Goal: Find contact information: Find contact information

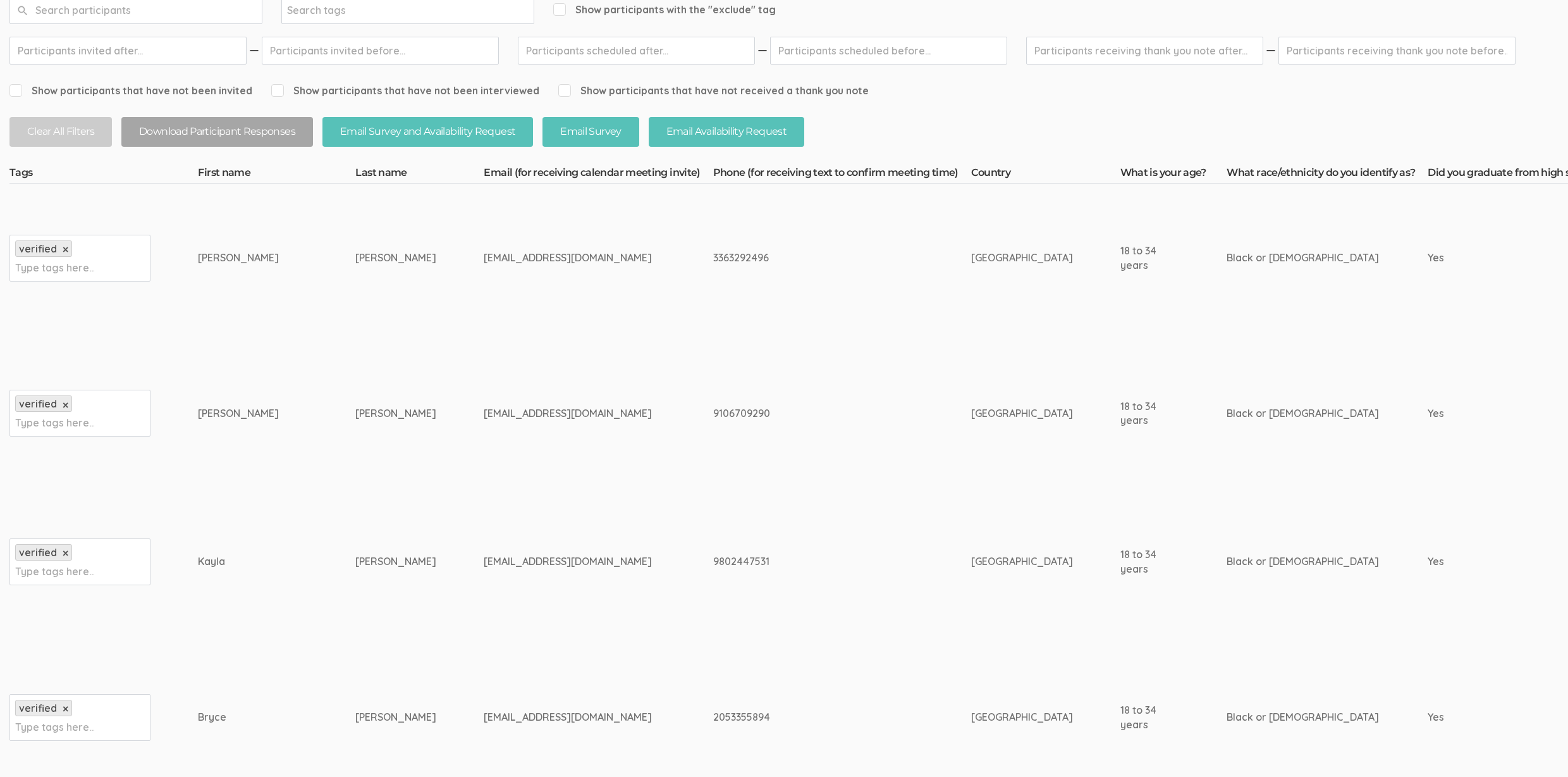
click at [356, 396] on td "Robinson-Carter" at bounding box center [420, 413] width 129 height 163
click at [361, 421] on td "Robinson-Carter" at bounding box center [420, 413] width 129 height 163
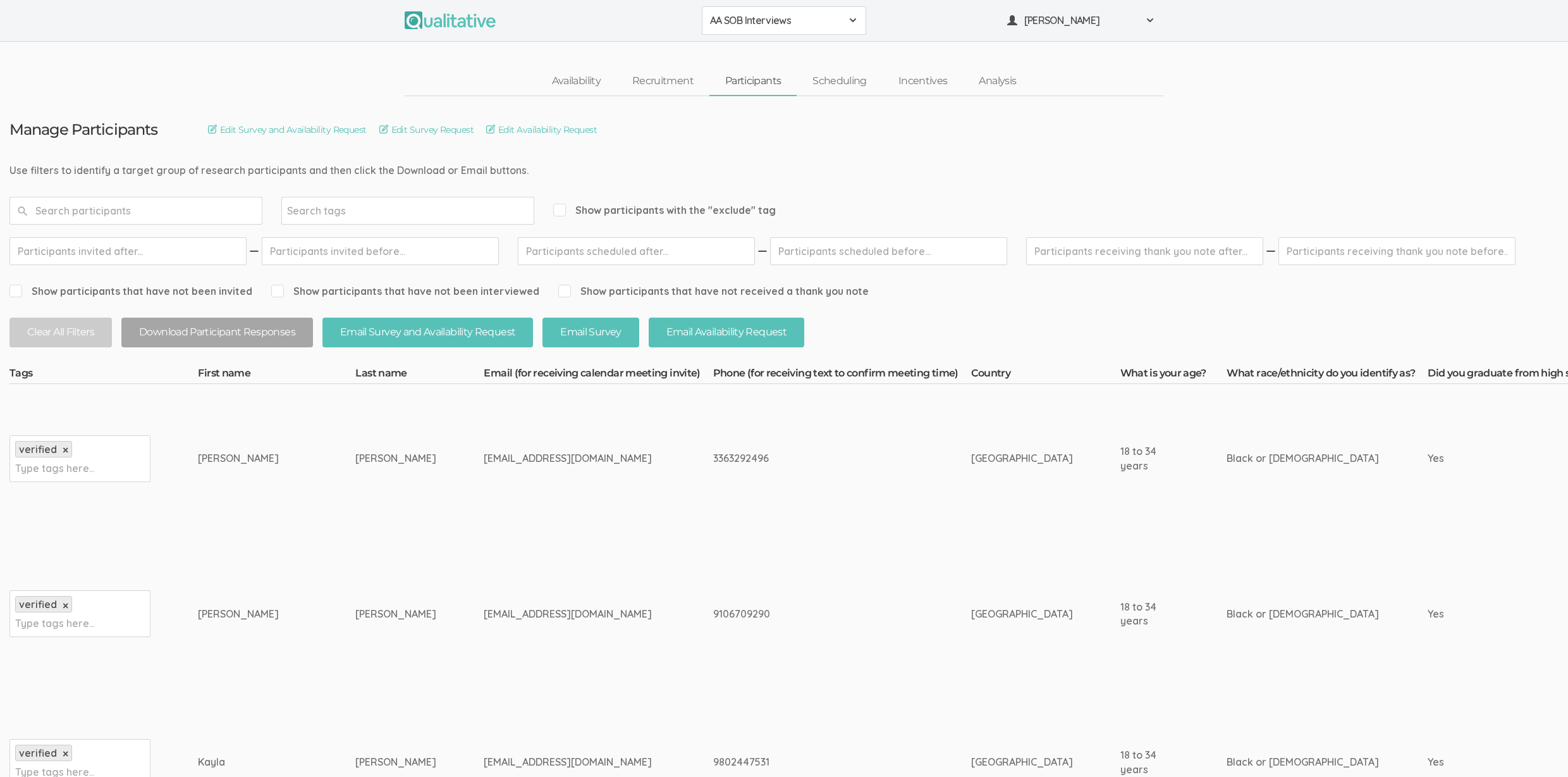
drag, startPoint x: 204, startPoint y: 461, endPoint x: 491, endPoint y: 459, distance: 287.0
click at [491, 459] on div "breonnamccoy3@gmail.com" at bounding box center [574, 458] width 181 height 14
click at [483, 465] on td "breonnamccoy3@gmail.com" at bounding box center [598, 458] width 229 height 149
drag, startPoint x: 447, startPoint y: 453, endPoint x: 499, endPoint y: 610, distance: 165.4
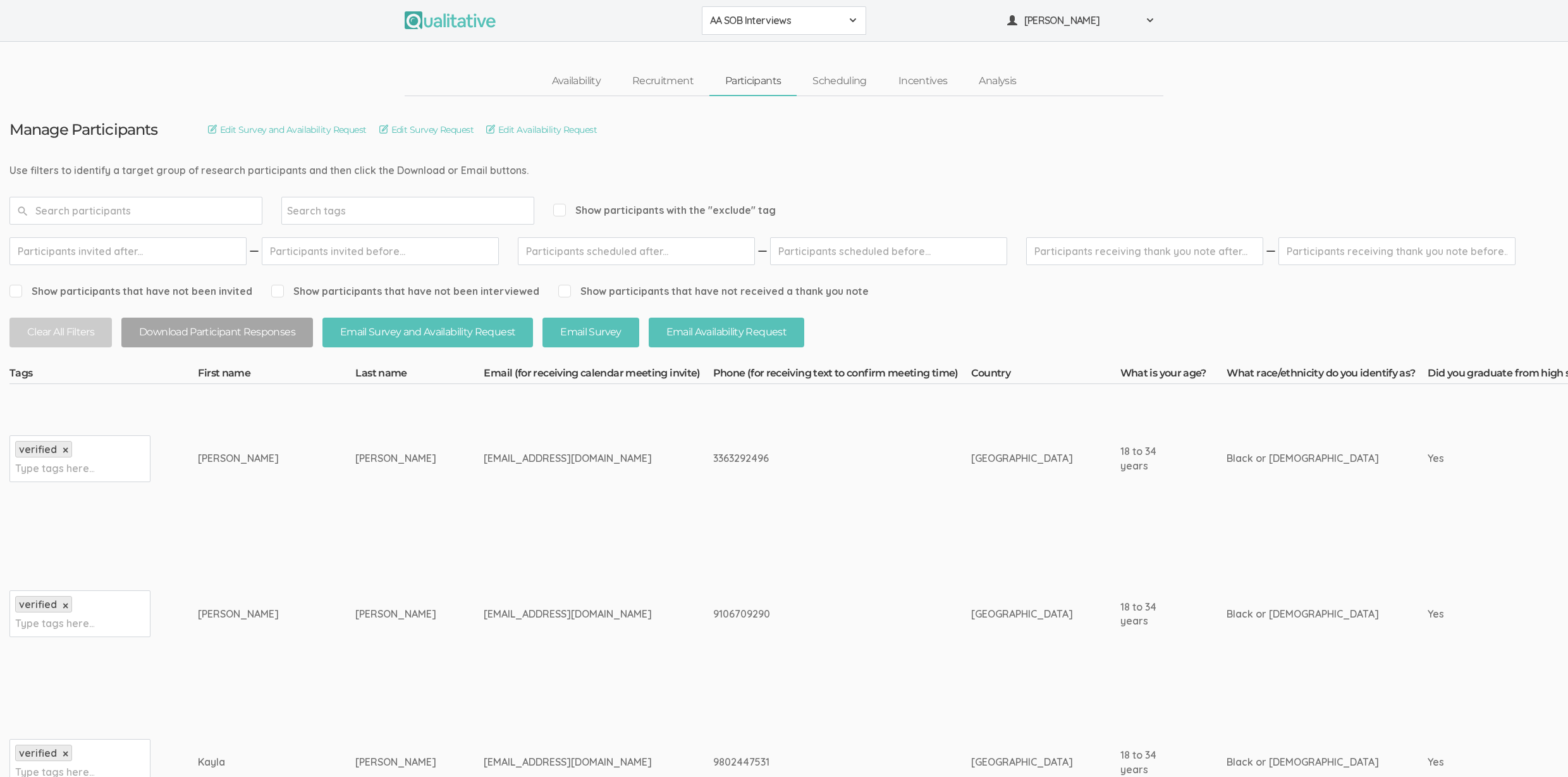
click at [499, 610] on div "nikfreedom24@yahoo.com" at bounding box center [574, 614] width 181 height 14
drag, startPoint x: 511, startPoint y: 610, endPoint x: 431, endPoint y: 458, distance: 171.8
click at [483, 458] on div "breonnamccoy3@gmail.com" at bounding box center [574, 458] width 181 height 14
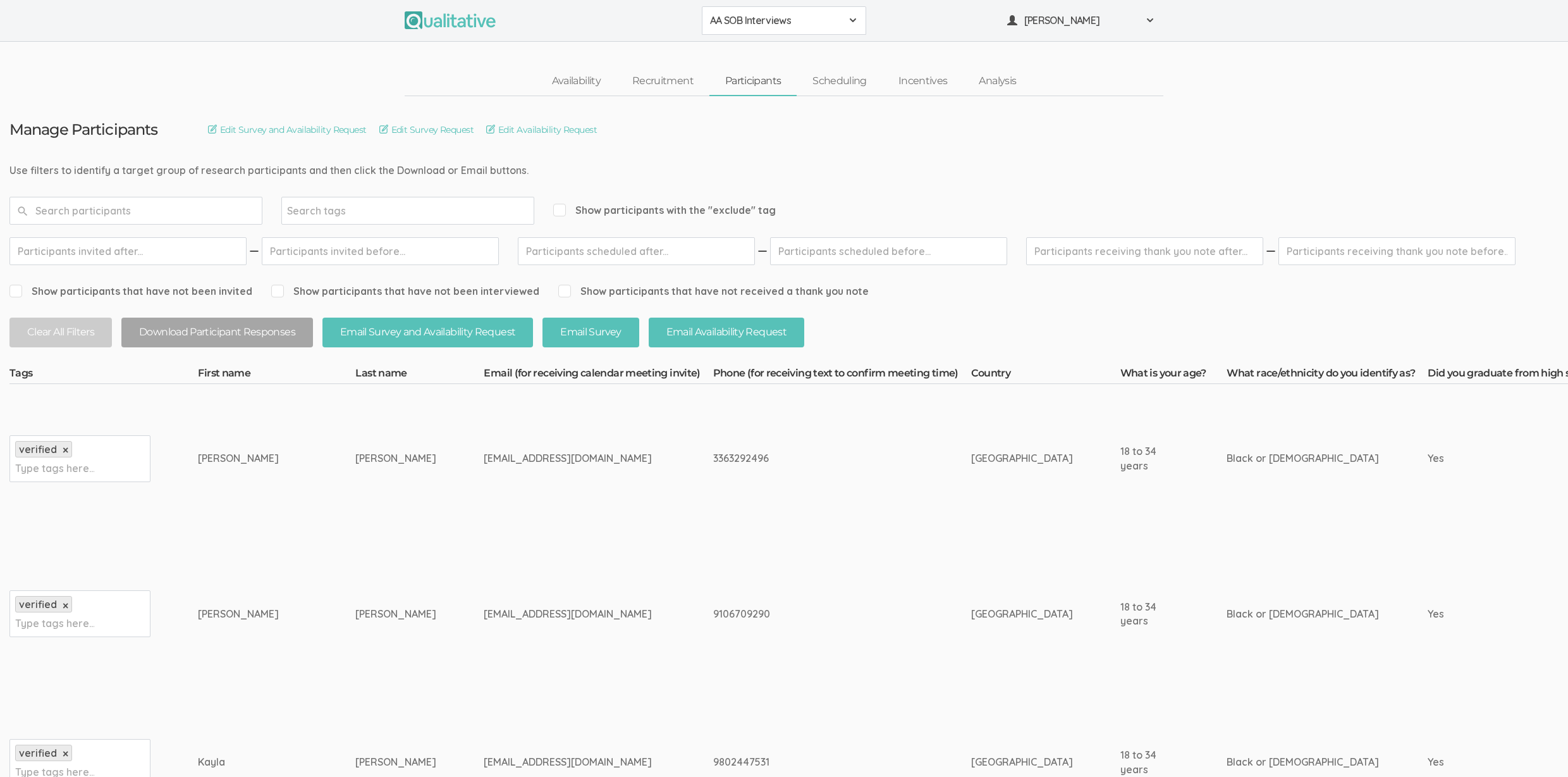
click at [356, 494] on td "McCoy" at bounding box center [420, 458] width 129 height 149
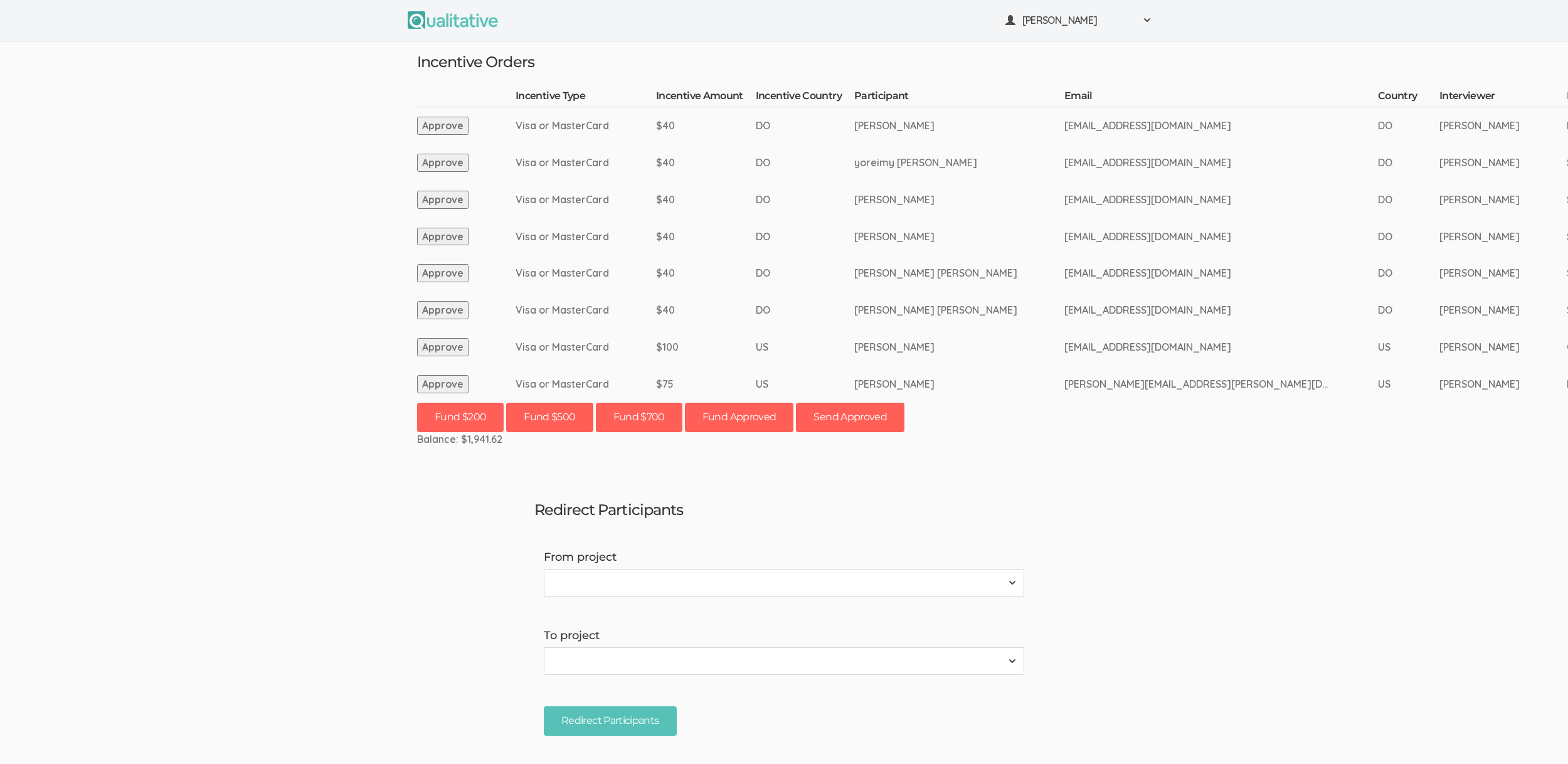
click at [299, 171] on ui-view "Neal Samarakkody Project Workspace Profile Organization Settings" at bounding box center [784, 382] width 1568 height 764
click at [295, 338] on ui-view "Neal Samarakkody Project Workspace Profile Organization Settings" at bounding box center [784, 382] width 1568 height 764
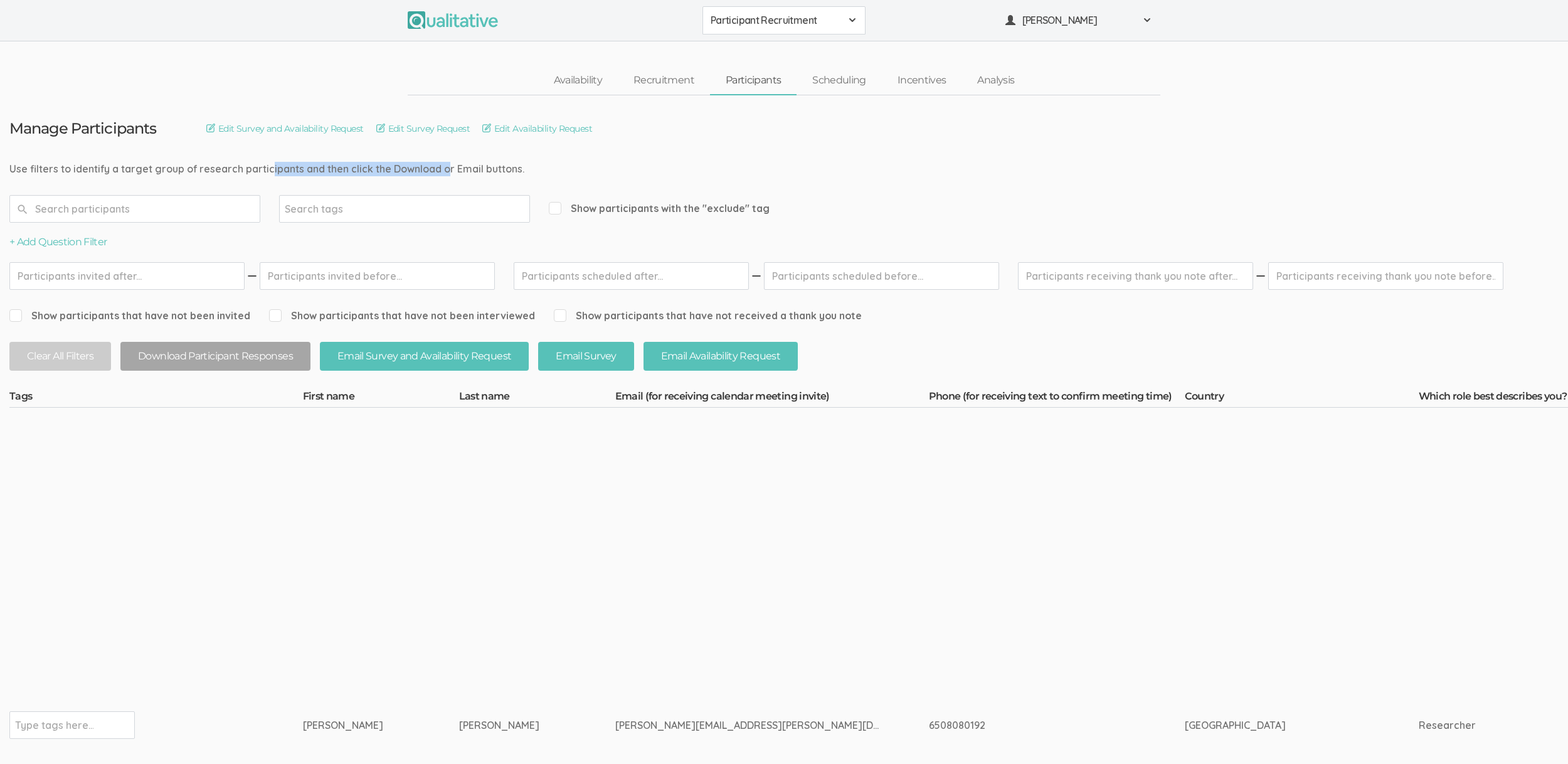
drag, startPoint x: 130, startPoint y: 163, endPoint x: 304, endPoint y: 167, distance: 174.0
drag, startPoint x: 136, startPoint y: 168, endPoint x: 378, endPoint y: 173, distance: 242.1
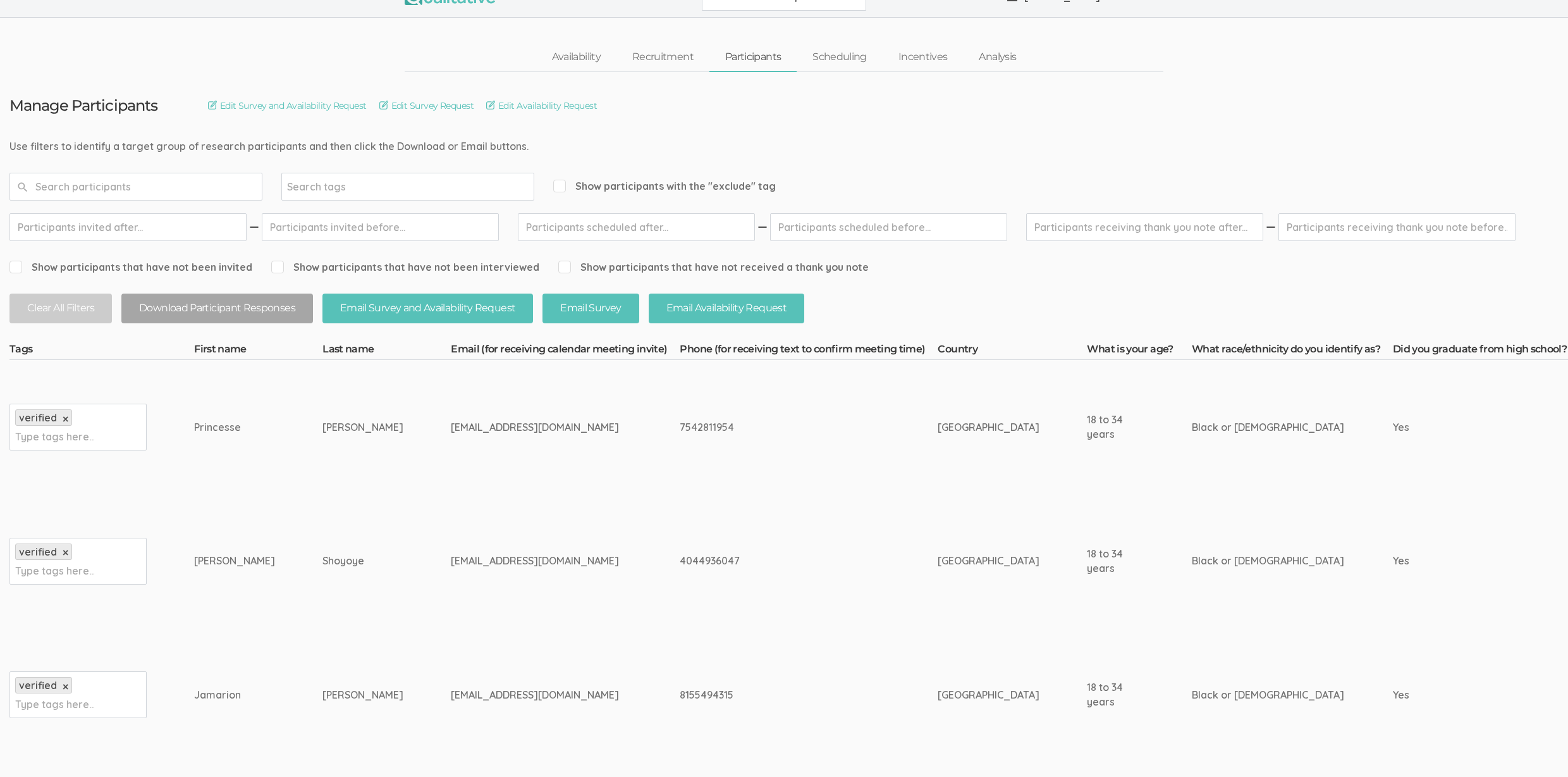
scroll to position [25, 0]
click at [451, 684] on td "jjcalvin3310@gmail.com" at bounding box center [565, 695] width 229 height 134
click at [451, 690] on div "jjcalvin3310@gmail.com" at bounding box center [541, 694] width 181 height 14
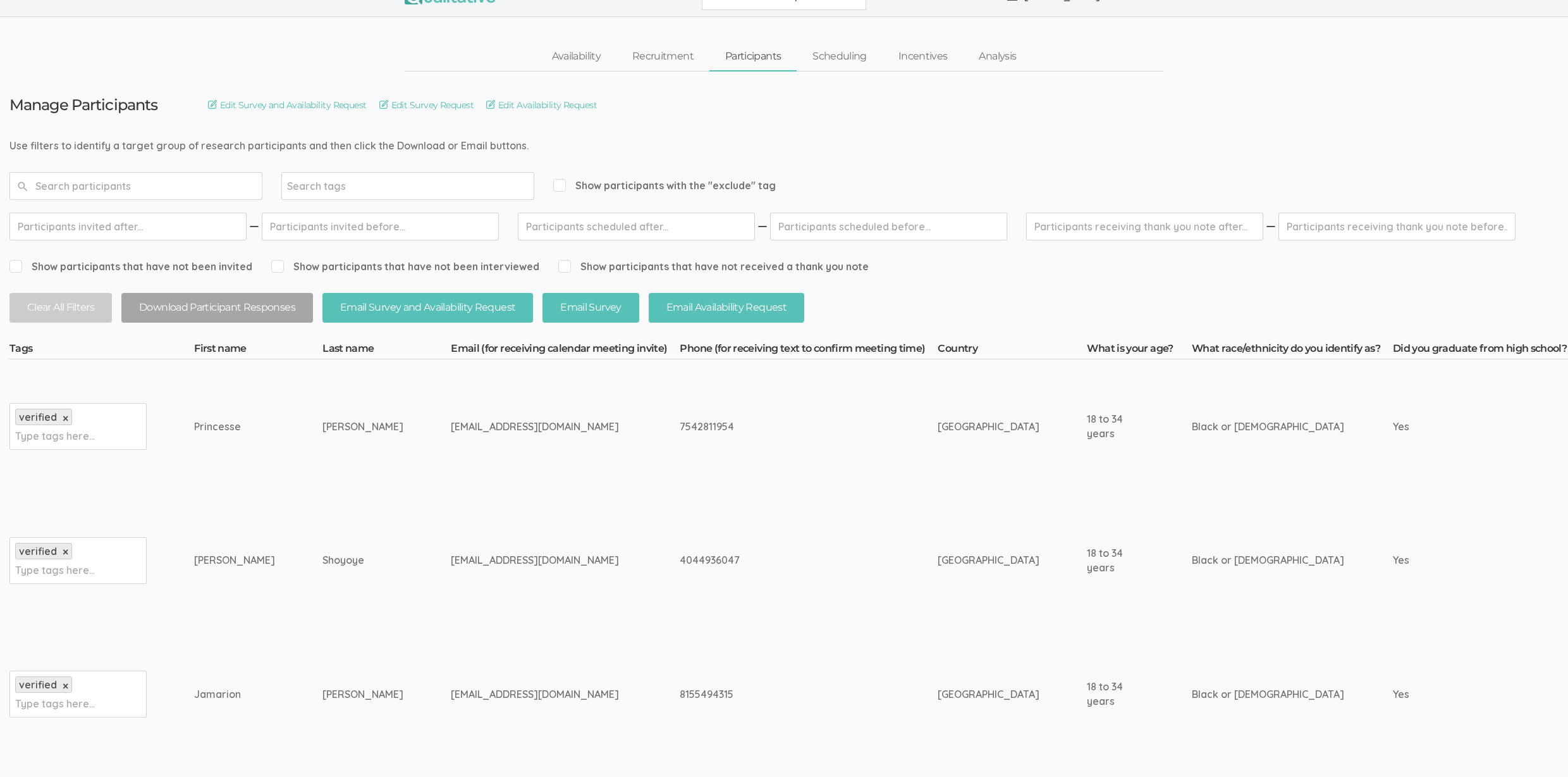
click at [451, 690] on div "jjcalvin3310@gmail.com" at bounding box center [541, 694] width 181 height 14
copy tr "jjcalvin3310@gmail.com"
click at [451, 651] on td "jjcalvin3310@gmail.com" at bounding box center [565, 695] width 229 height 134
click at [451, 561] on div "nigelsho27@gmail.com" at bounding box center [541, 560] width 181 height 14
click at [684, 497] on td "4044936047" at bounding box center [809, 561] width 258 height 134
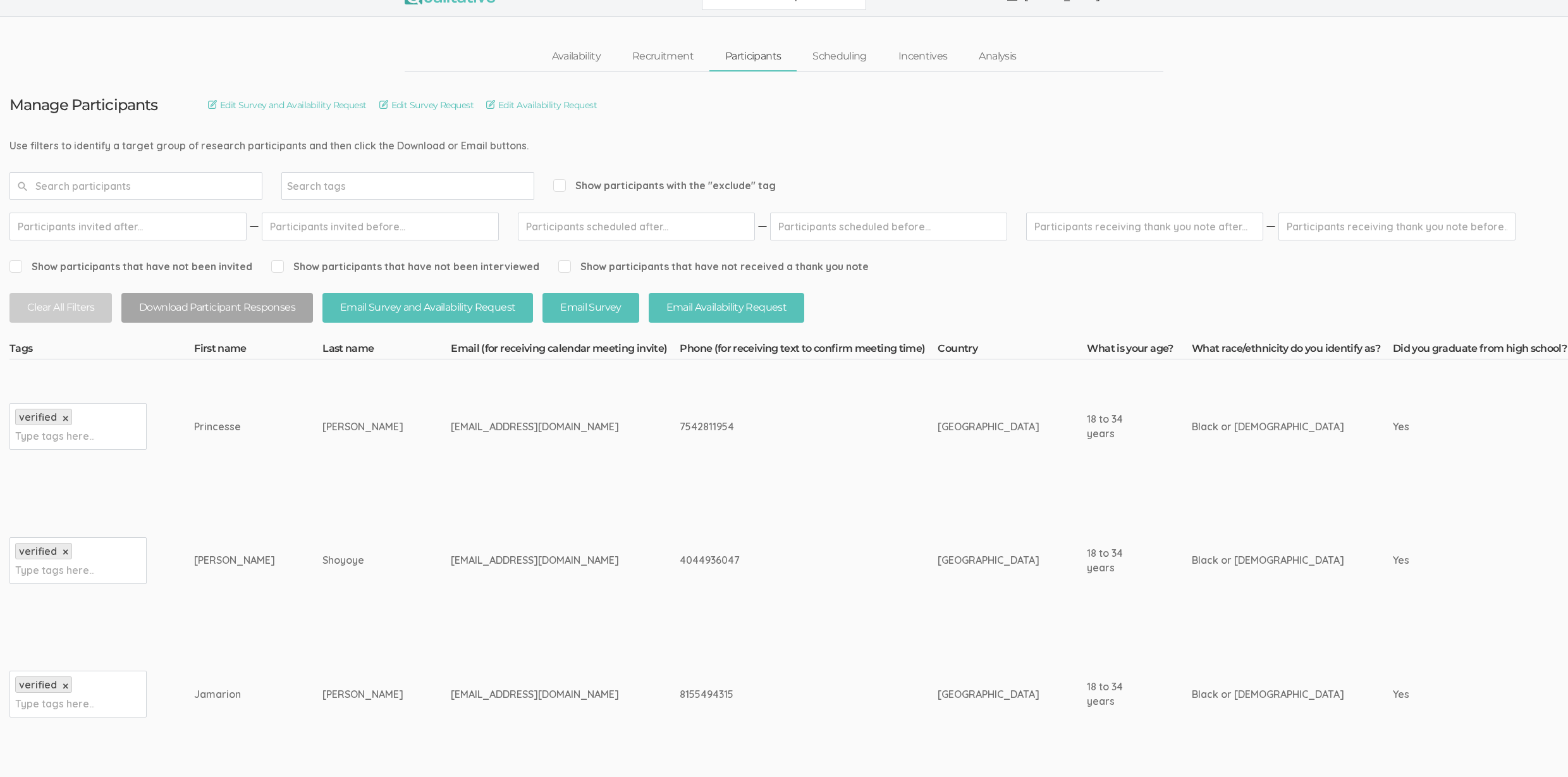
scroll to position [25, 0]
